Goal: Task Accomplishment & Management: Use online tool/utility

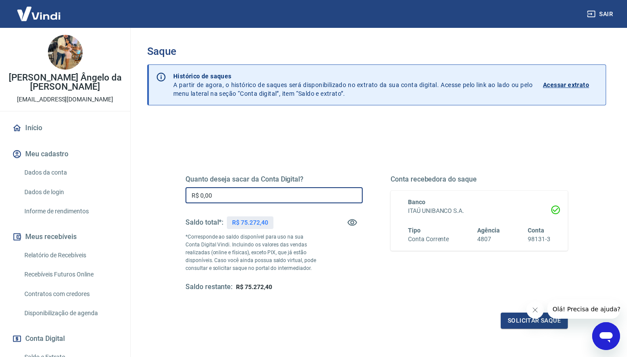
click at [218, 195] on input "R$ 0,00" at bounding box center [273, 195] width 177 height 16
type input "R$ 75.272,00"
click at [534, 310] on icon "Fechar mensagem da empresa" at bounding box center [535, 310] width 4 height 4
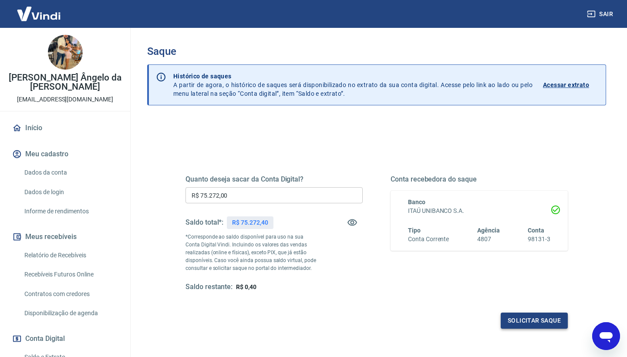
click at [524, 318] on button "Solicitar saque" at bounding box center [534, 321] width 67 height 16
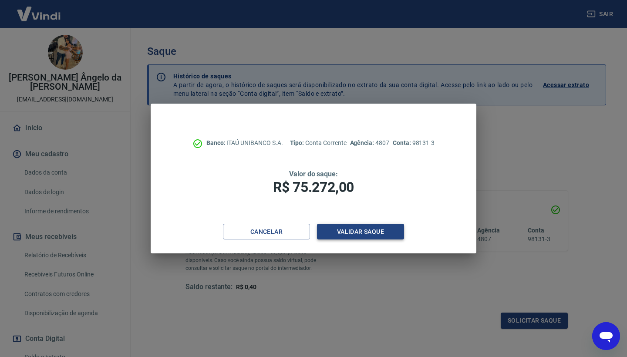
click at [374, 229] on button "Validar saque" at bounding box center [360, 232] width 87 height 16
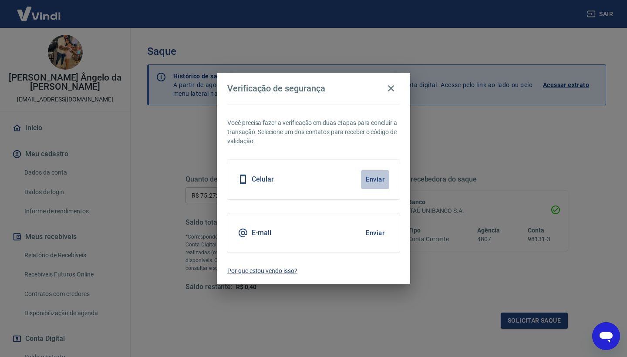
click at [375, 178] on button "Enviar" at bounding box center [375, 179] width 28 height 18
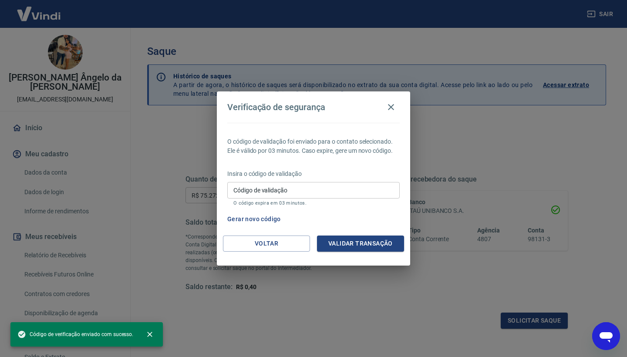
click at [287, 189] on input "Código de validação" at bounding box center [313, 190] width 172 height 16
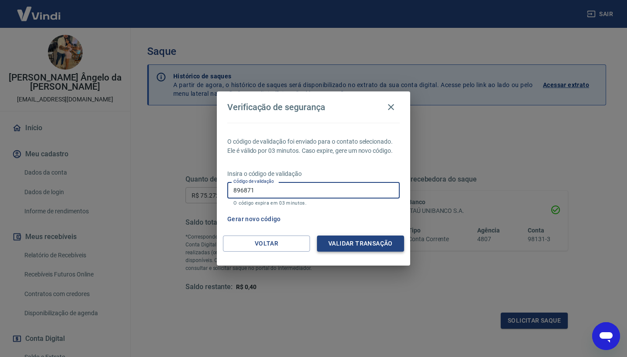
type input "896871"
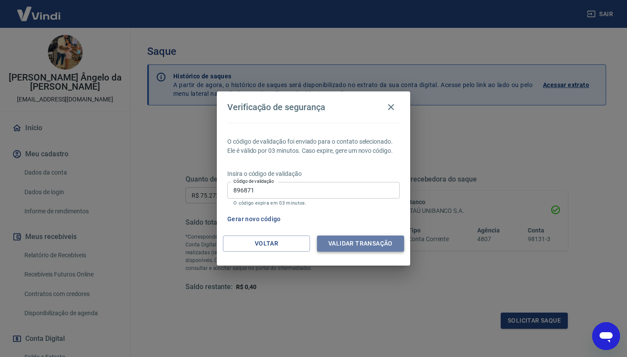
click at [354, 242] on button "Validar transação" at bounding box center [360, 243] width 87 height 16
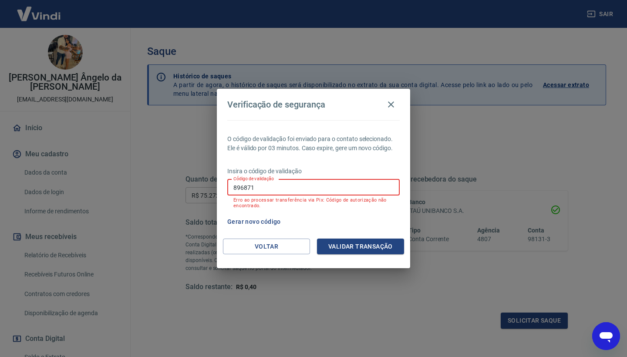
drag, startPoint x: 259, startPoint y: 183, endPoint x: 274, endPoint y: 185, distance: 15.0
click at [274, 185] on input "896871" at bounding box center [313, 187] width 172 height 16
click at [256, 222] on button "Gerar novo código" at bounding box center [254, 222] width 61 height 16
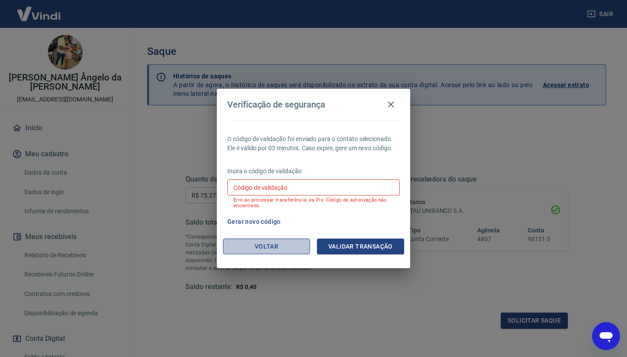
click at [259, 246] on button "Voltar" at bounding box center [266, 247] width 87 height 16
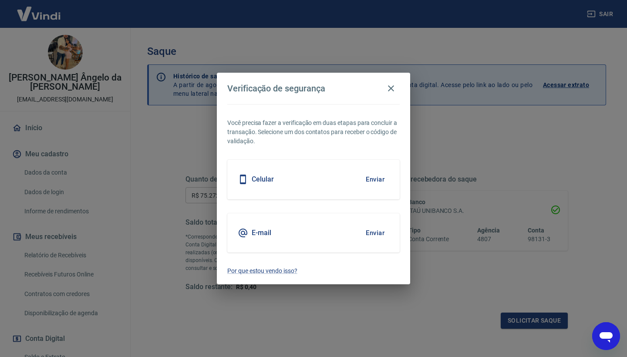
click at [371, 234] on button "Enviar" at bounding box center [375, 233] width 28 height 18
click at [393, 90] on icon "button" at bounding box center [391, 88] width 10 height 10
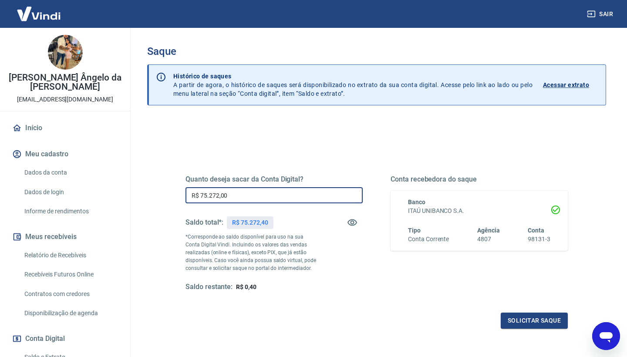
click at [248, 198] on input "R$ 75.272,00" at bounding box center [273, 195] width 177 height 16
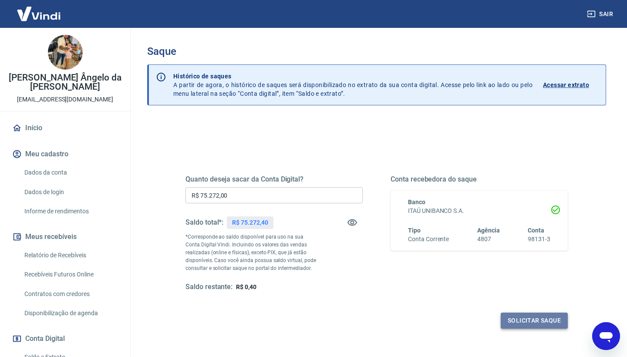
click at [545, 323] on button "Solicitar saque" at bounding box center [534, 321] width 67 height 16
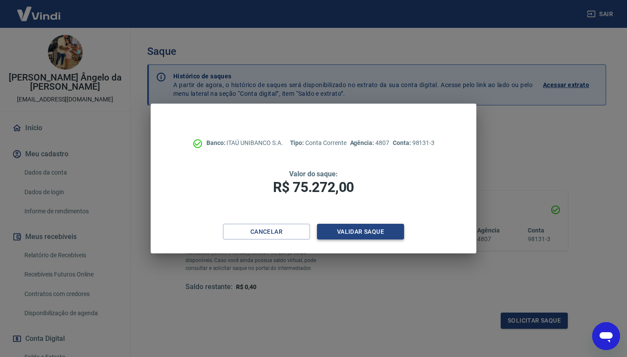
click at [392, 230] on button "Validar saque" at bounding box center [360, 232] width 87 height 16
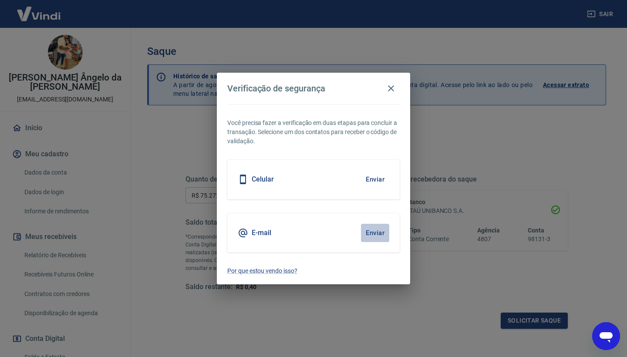
click at [376, 232] on button "Enviar" at bounding box center [375, 233] width 28 height 18
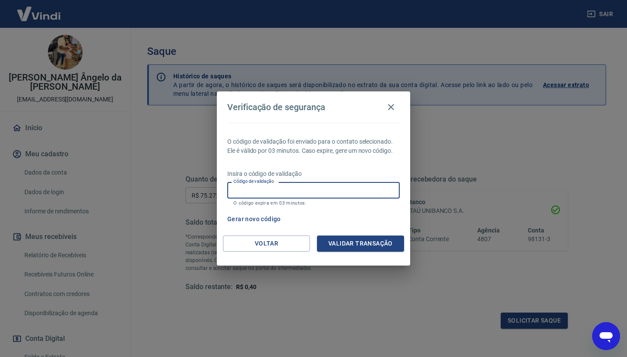
click at [286, 186] on input "Código de validação" at bounding box center [313, 190] width 172 height 16
type input "534669"
click at [339, 243] on button "Validar transação" at bounding box center [360, 243] width 87 height 16
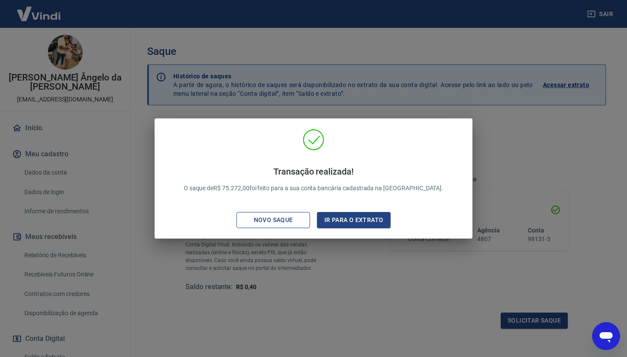
click at [287, 218] on div "Novo saque" at bounding box center [273, 220] width 60 height 11
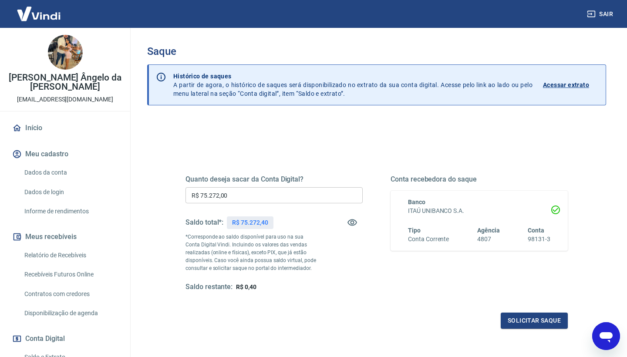
click at [45, 13] on img at bounding box center [38, 13] width 57 height 27
